Goal: Go to known website: Go to known website

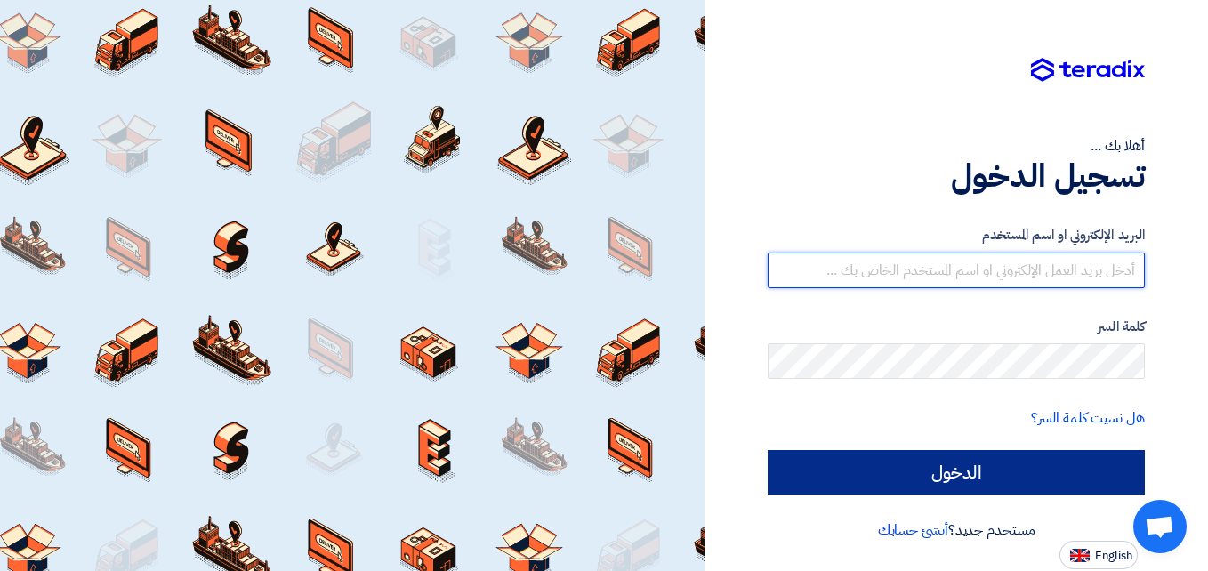
type input "el7amd.company@gmail.com"
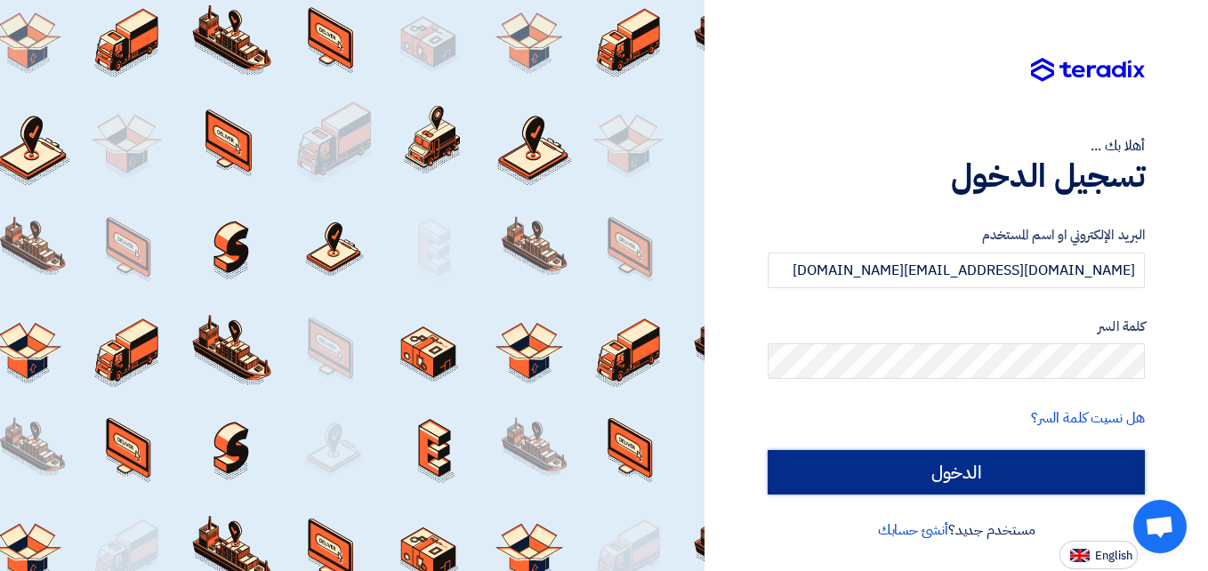
click at [936, 466] on input "الدخول" at bounding box center [955, 472] width 377 height 44
